Goal: Task Accomplishment & Management: Use online tool/utility

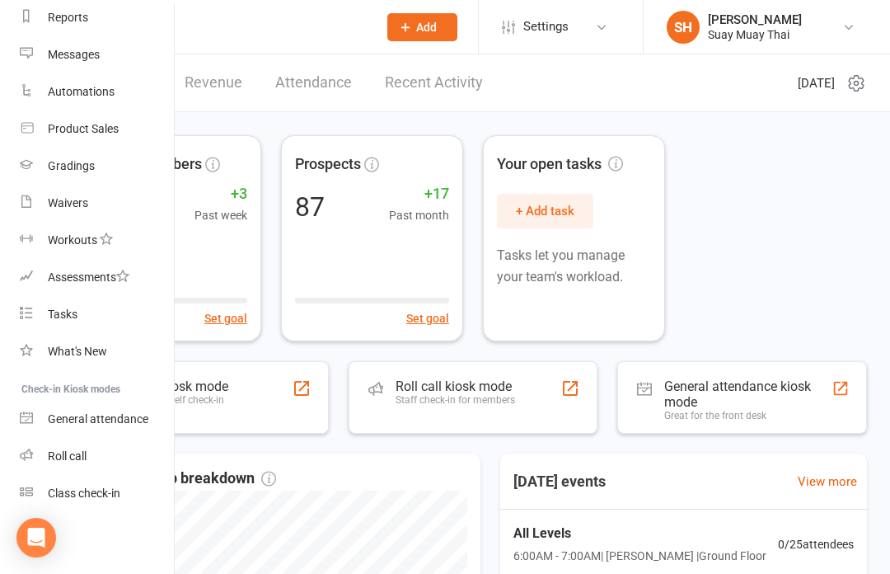
scroll to position [219, 0]
click at [772, 262] on div "Active members 313 +3 Past week Set goal Prospects 87 +17 Past month Set goal Y…" at bounding box center [473, 238] width 788 height 206
click at [101, 487] on div "Class check-in" at bounding box center [84, 492] width 73 height 13
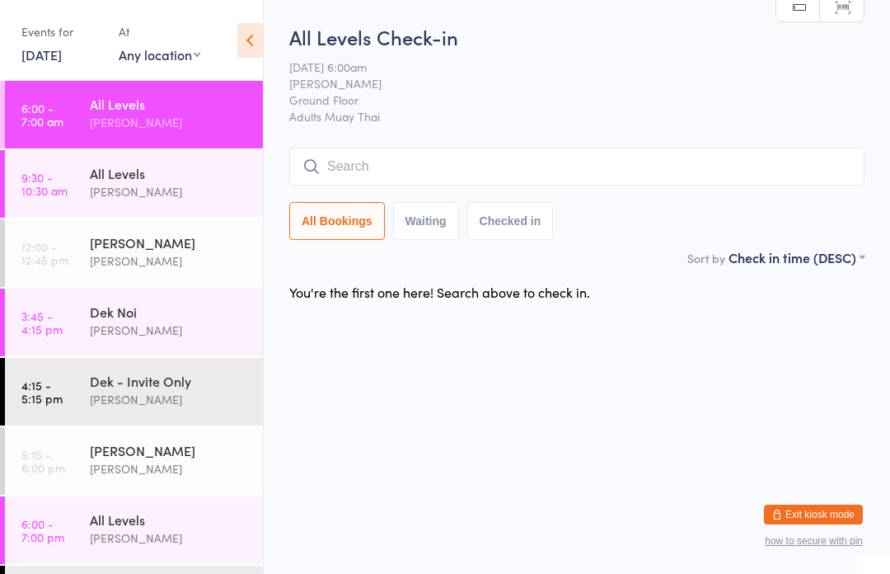
click at [278, 3] on html "You have now entered Kiosk Mode. Members will be able to check themselves in us…" at bounding box center [445, 287] width 890 height 574
click at [136, 165] on div "All Levels" at bounding box center [169, 173] width 159 height 18
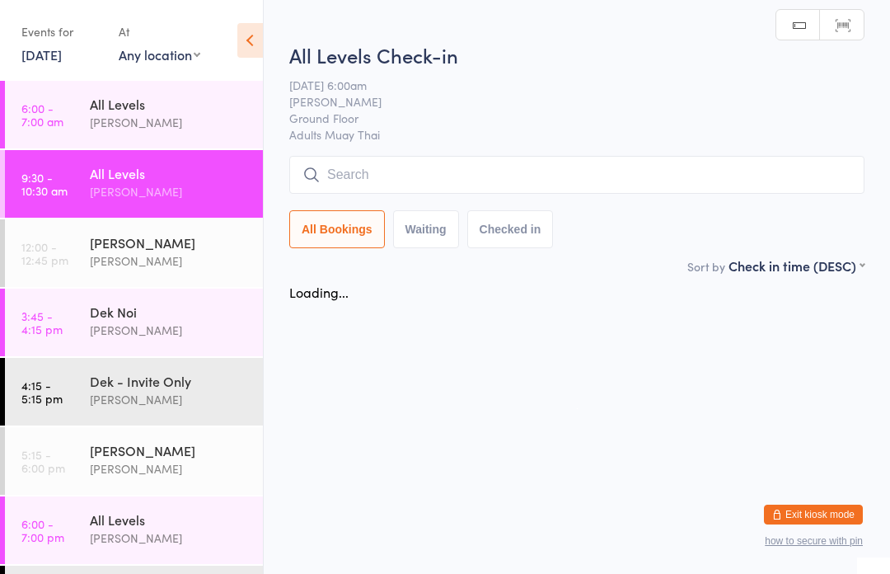
click at [147, 348] on div "Dek Noi [PERSON_NAME]" at bounding box center [176, 320] width 173 height 65
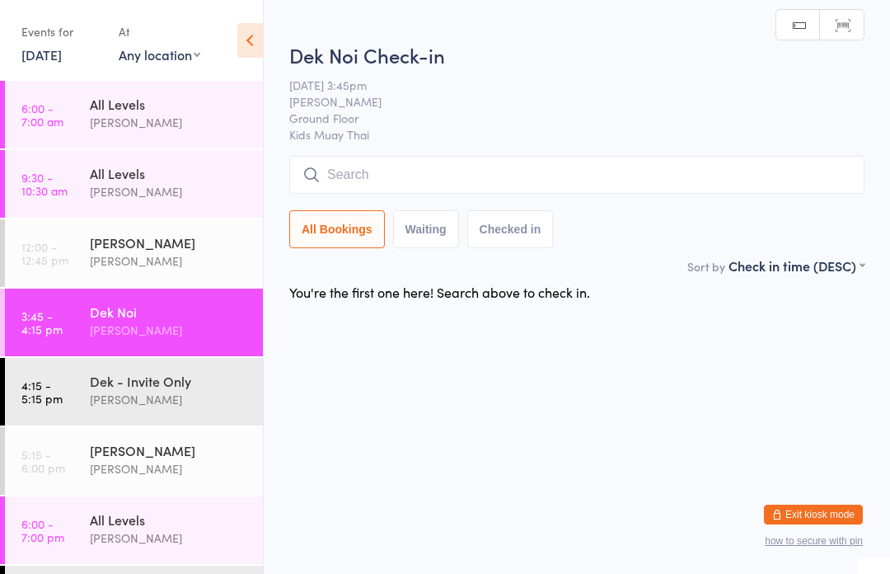
click at [120, 118] on div "[PERSON_NAME]" at bounding box center [169, 122] width 159 height 19
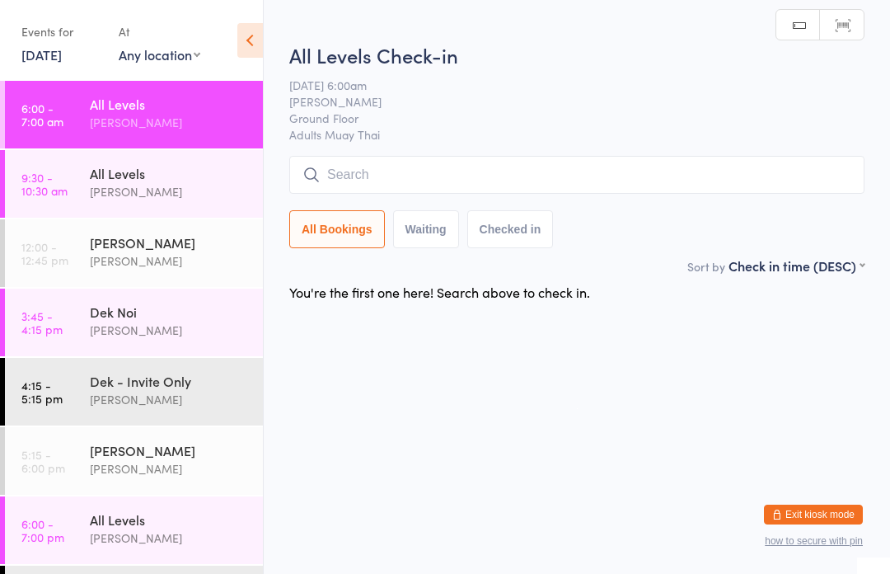
click at [448, 181] on input "search" at bounding box center [576, 175] width 575 height 38
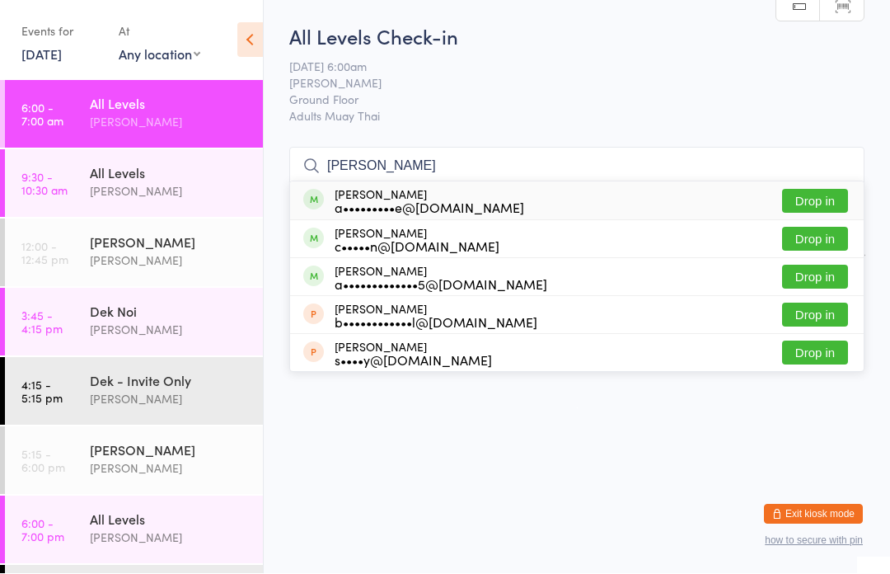
click at [464, 149] on input "[PERSON_NAME]" at bounding box center [576, 167] width 575 height 38
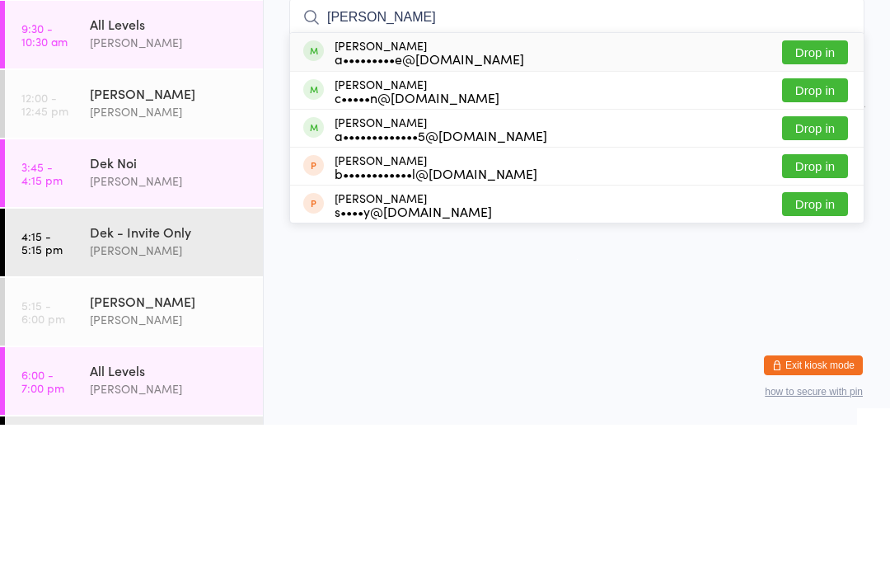
click at [445, 148] on input "[PERSON_NAME]" at bounding box center [576, 167] width 575 height 38
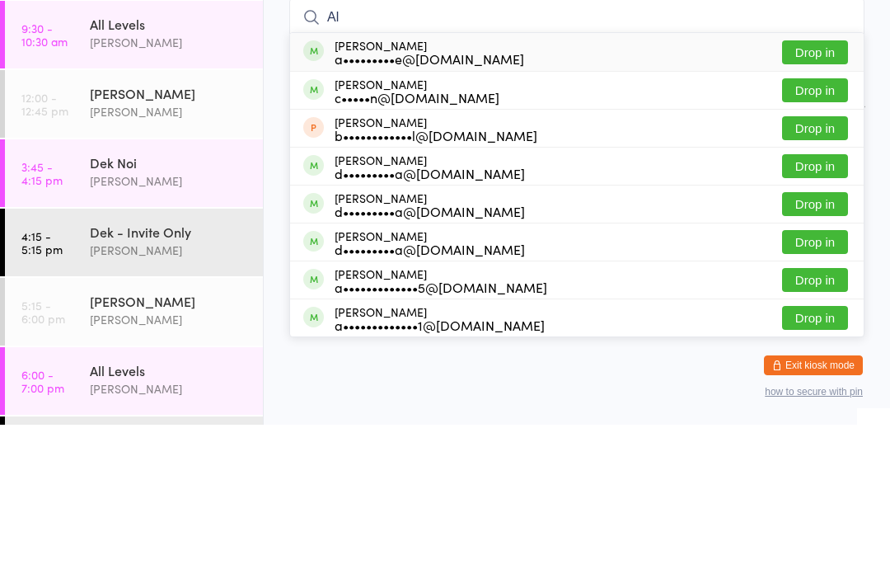
type input "A"
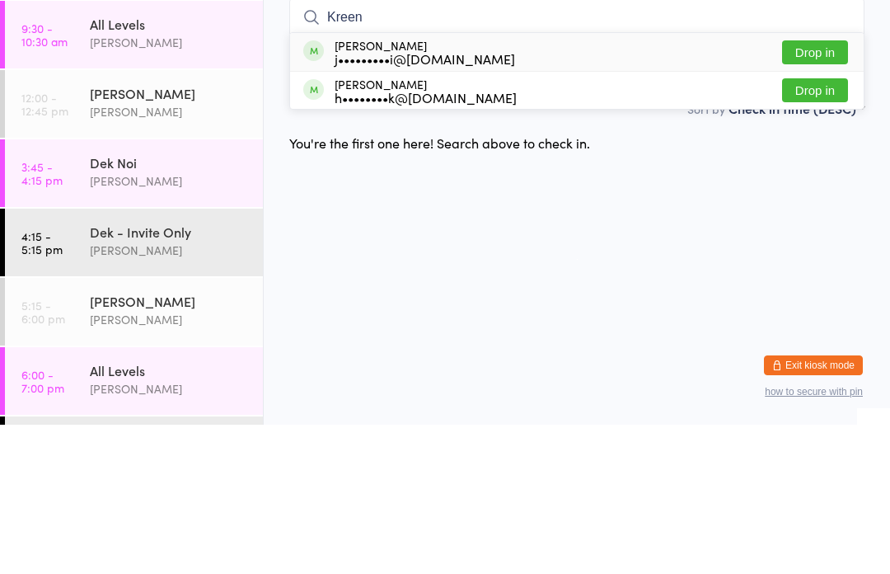
type input "Kreen"
click at [818, 190] on button "Drop in" at bounding box center [815, 202] width 66 height 24
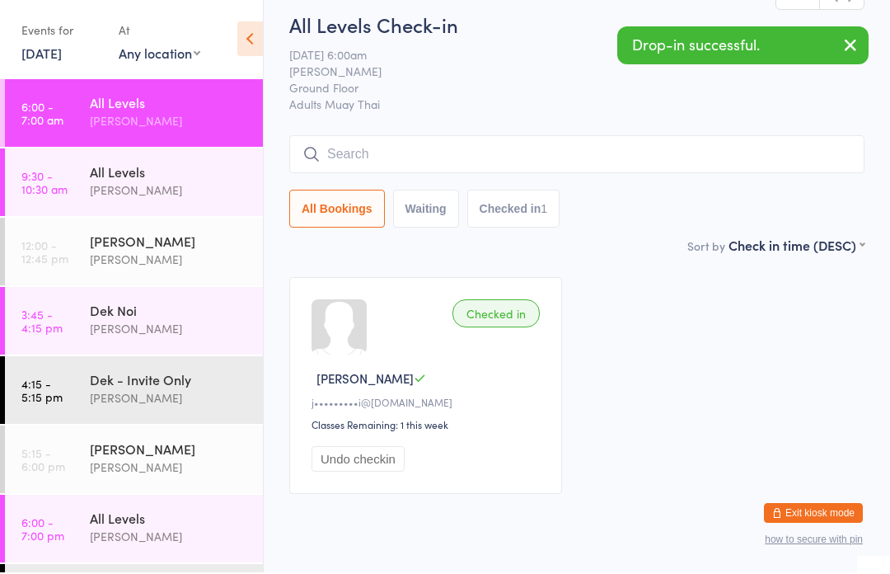
scroll to position [9, 0]
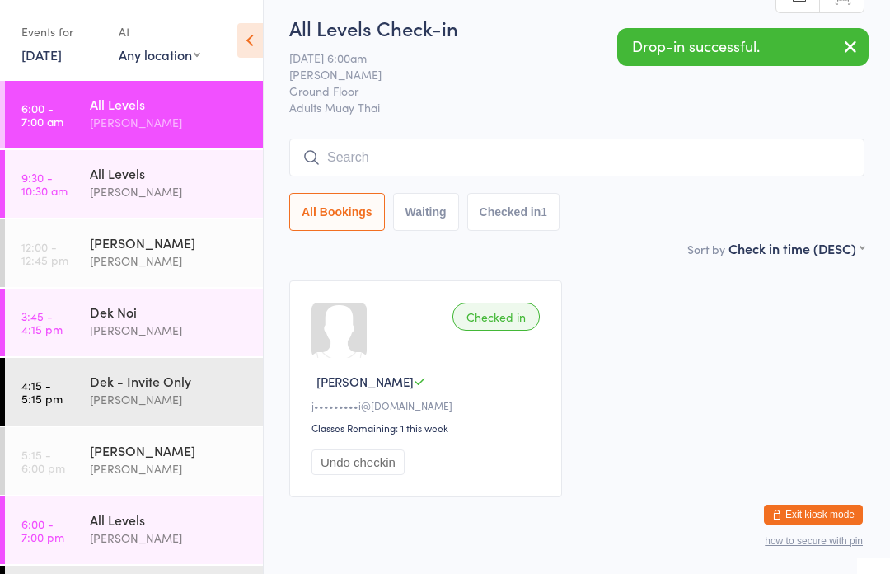
click at [436, 176] on input "search" at bounding box center [576, 157] width 575 height 38
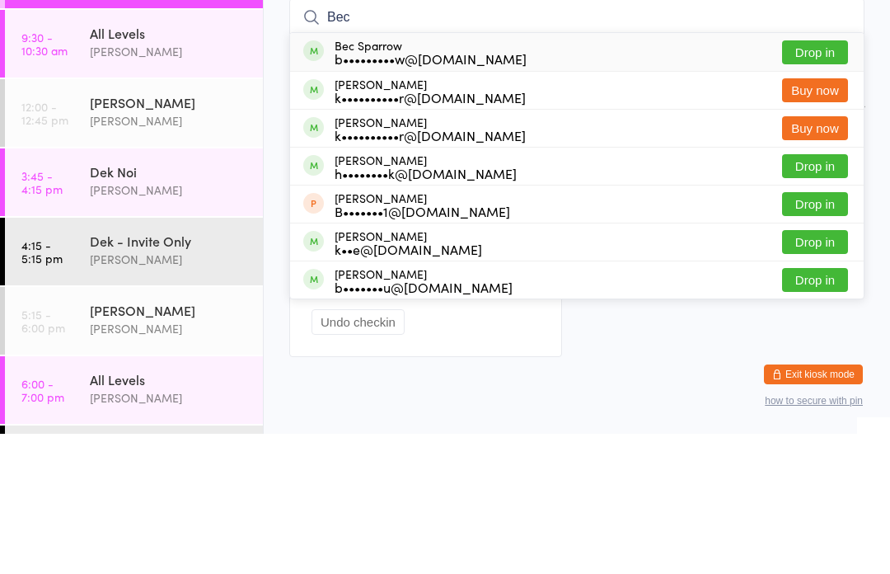
type input "Bec"
click at [845, 181] on button "Drop in" at bounding box center [815, 193] width 66 height 24
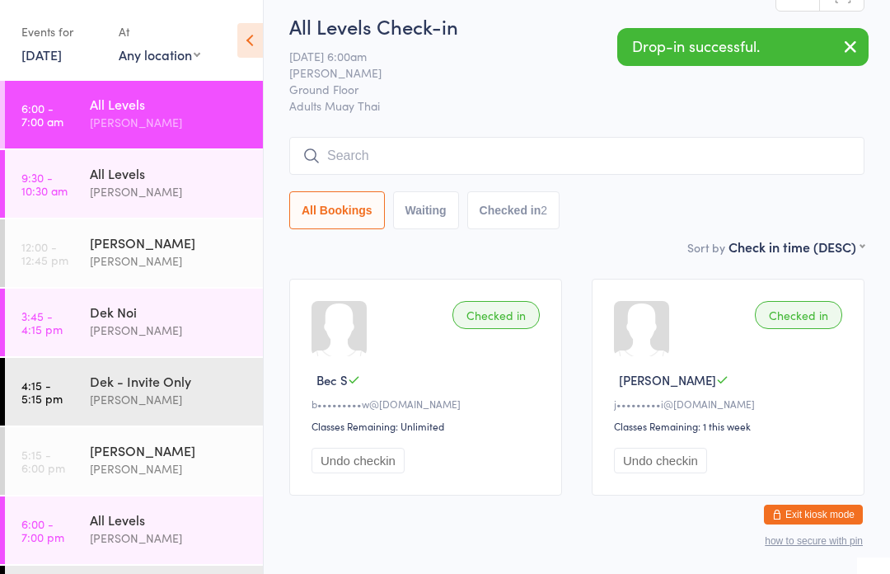
scroll to position [0, 0]
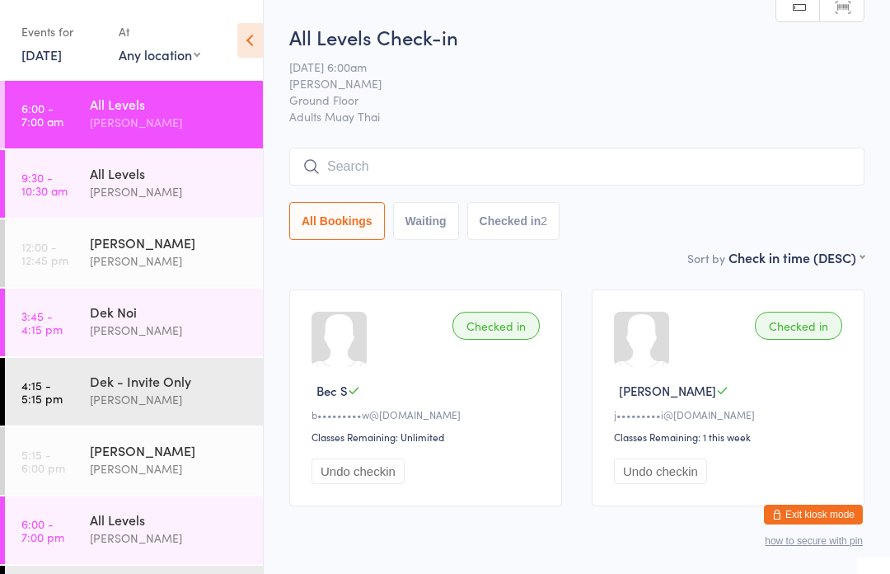
click at [384, 165] on input "search" at bounding box center [576, 167] width 575 height 38
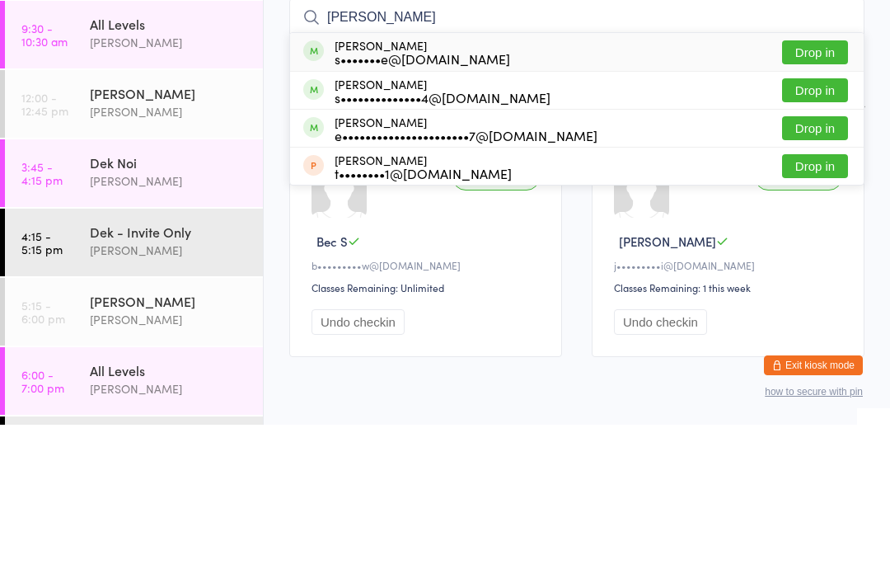
type input "[PERSON_NAME]"
click at [822, 190] on button "Drop in" at bounding box center [815, 202] width 66 height 24
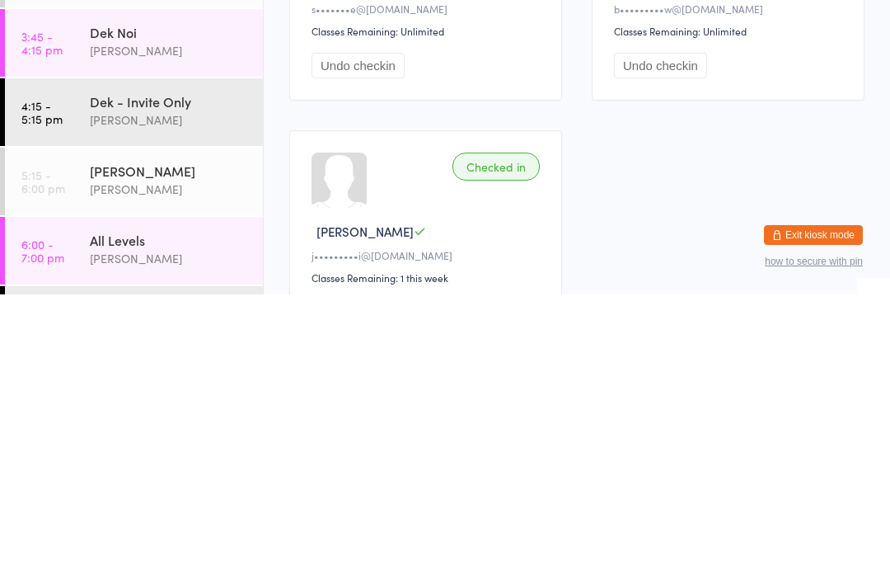
scroll to position [127, 0]
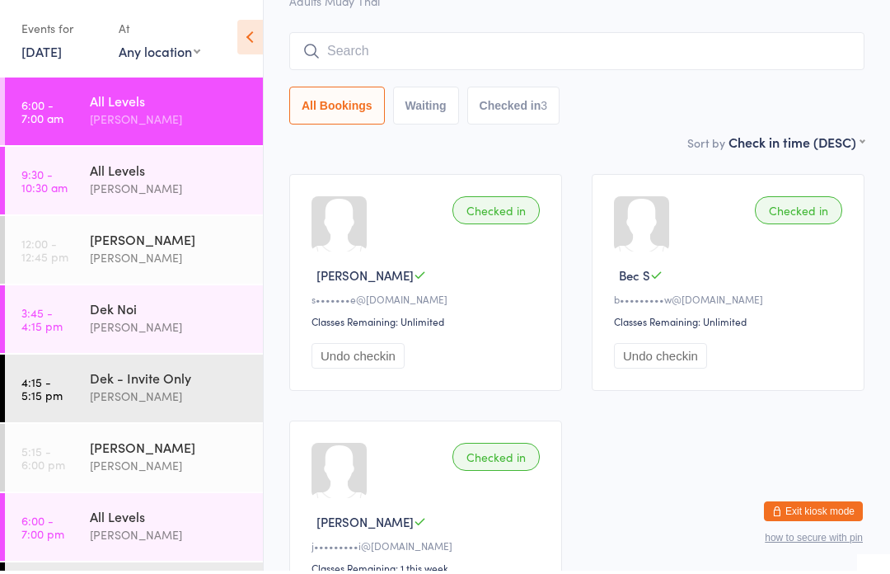
click at [329, 43] on input "search" at bounding box center [576, 54] width 575 height 38
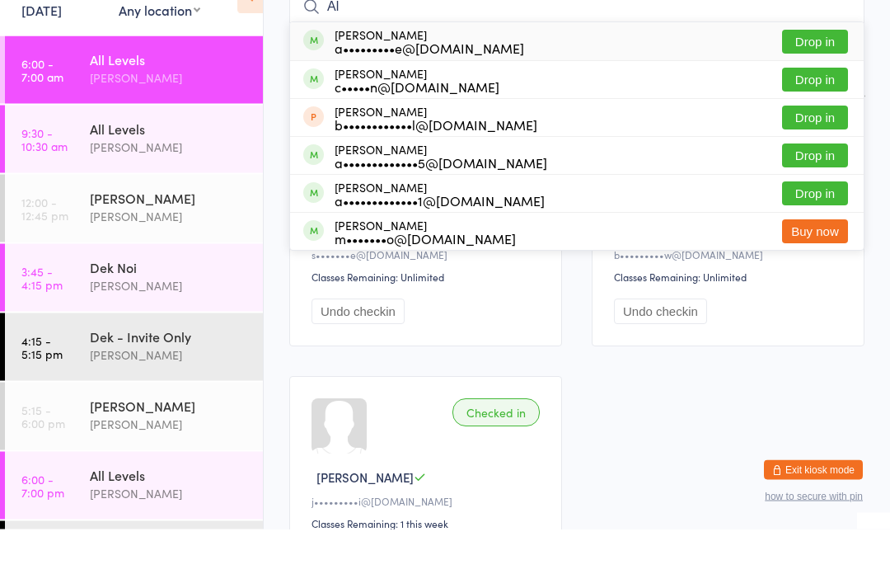
type input "A"
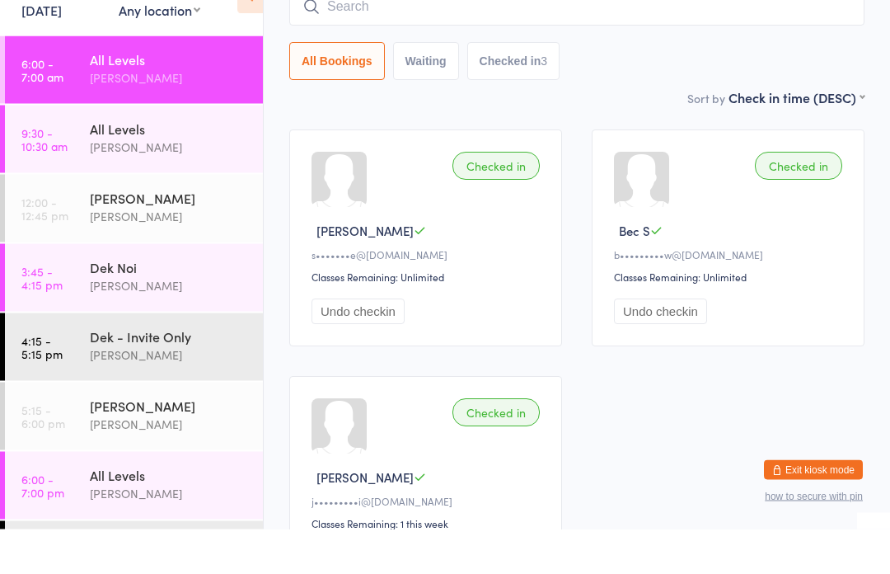
scroll to position [160, 0]
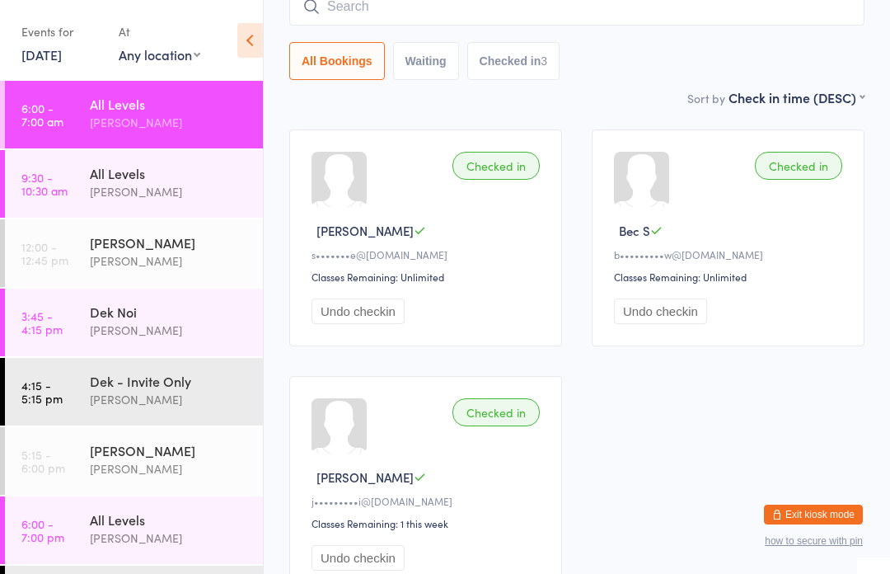
click at [720, 504] on div "Checked in [PERSON_NAME] C s•••••••e@[DOMAIN_NAME] Classes Remaining: Unlimited…" at bounding box center [576, 361] width 605 height 493
